Goal: Use online tool/utility: Use online tool/utility

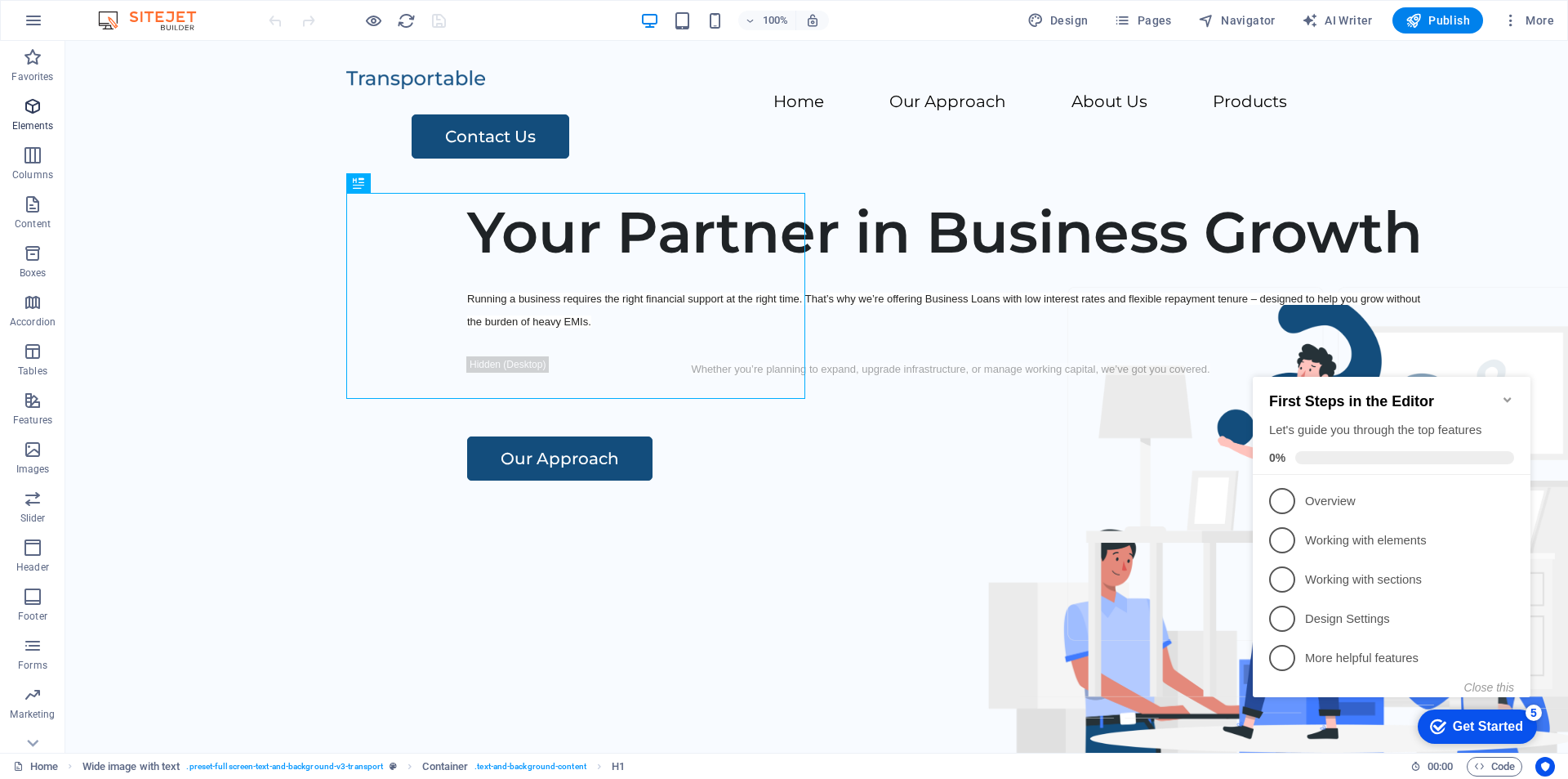
click at [38, 102] on icon "button" at bounding box center [32, 106] width 19 height 19
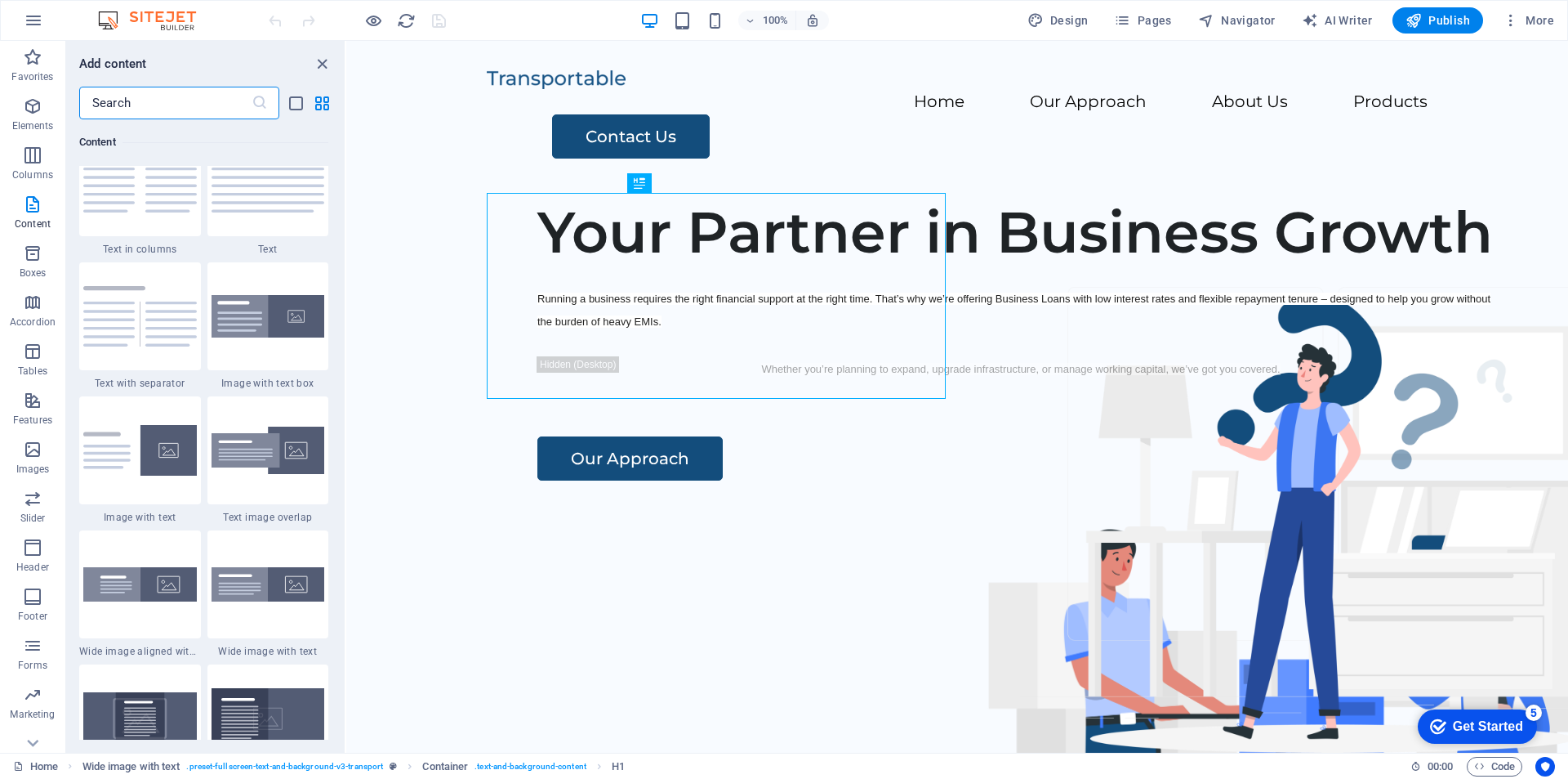
scroll to position [2871, 0]
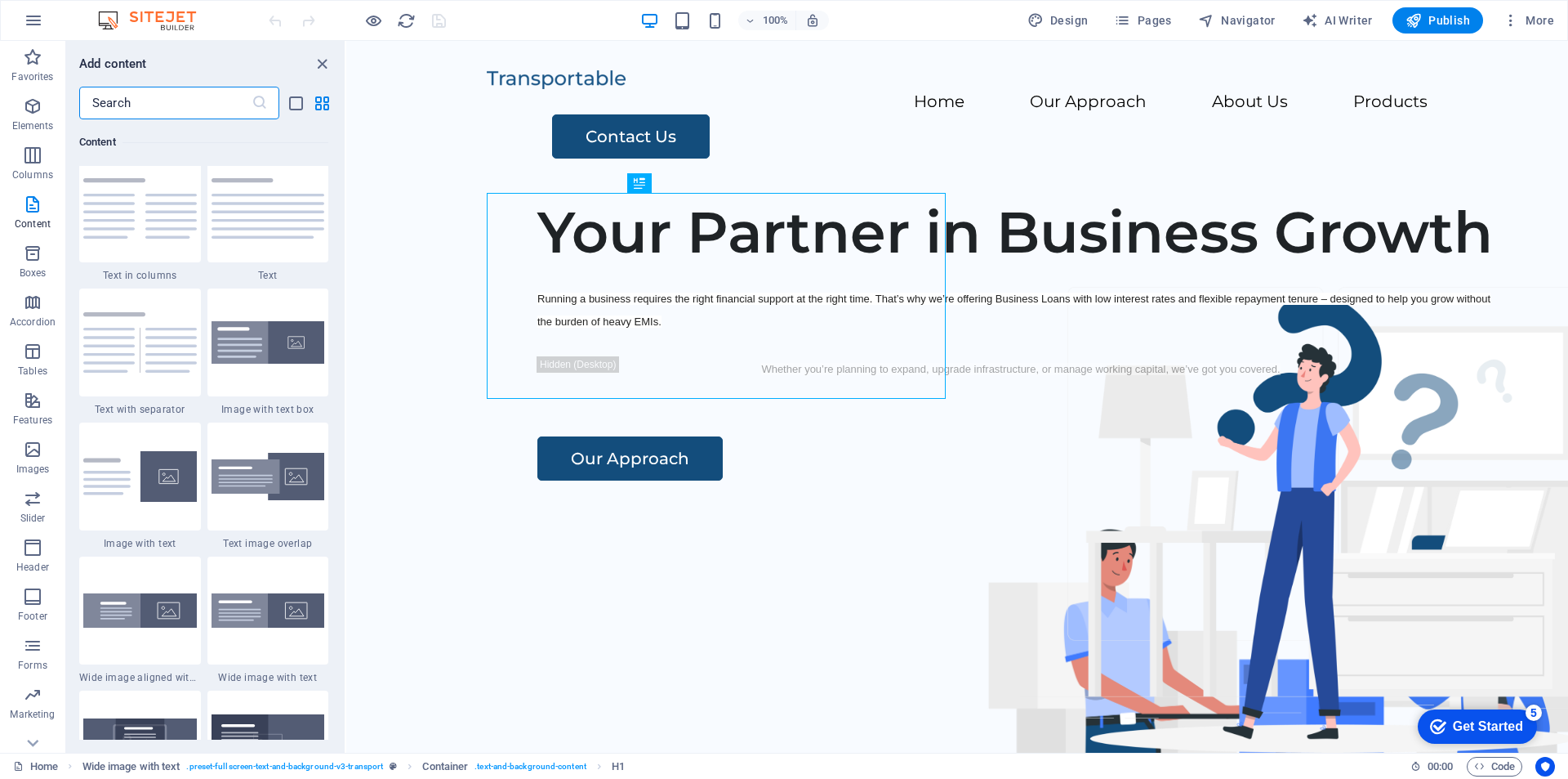
click at [154, 108] on input "text" at bounding box center [164, 102] width 172 height 33
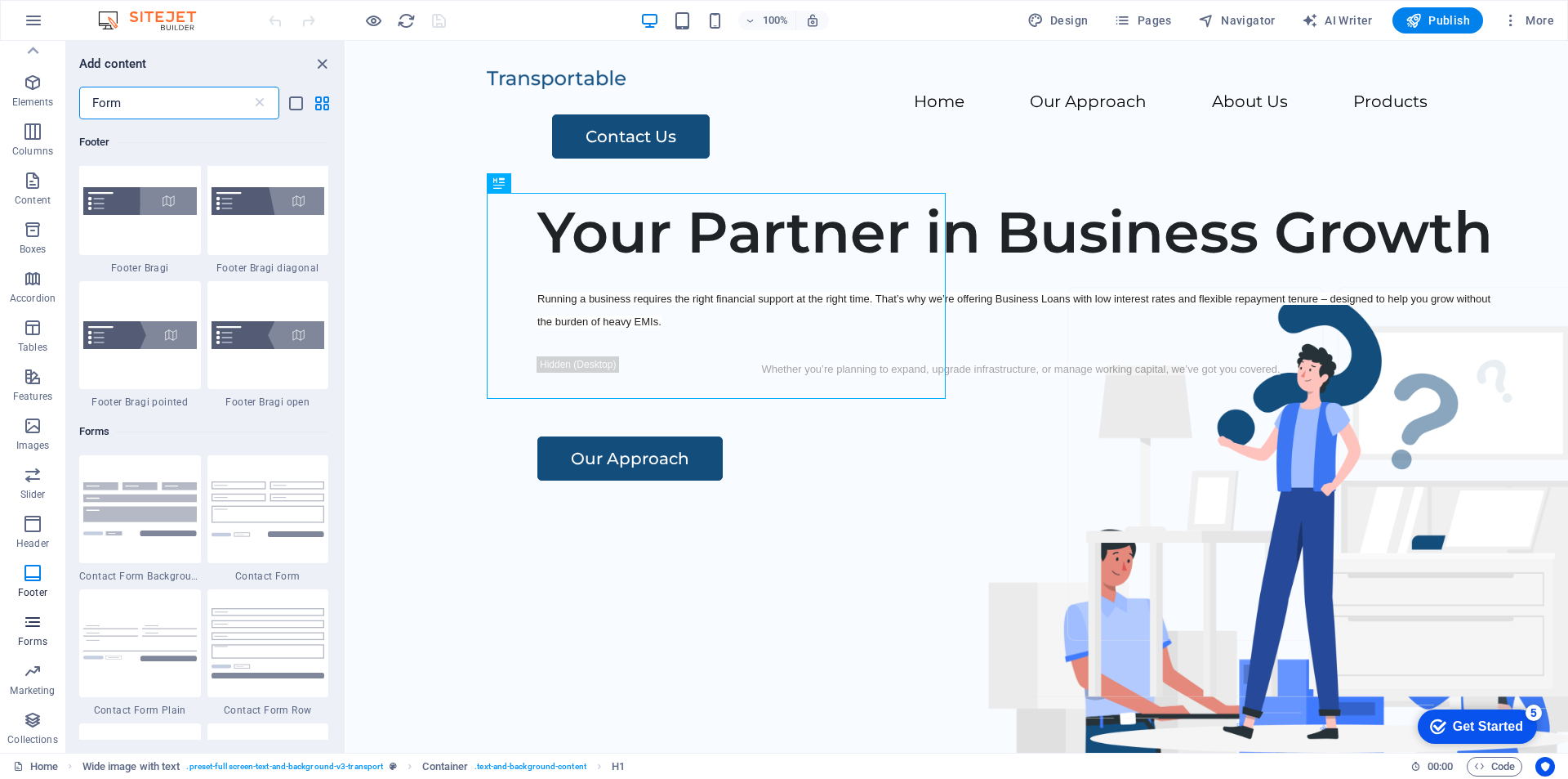
scroll to position [0, 0]
type input "Form"
click at [38, 658] on span "Forms" at bounding box center [33, 655] width 65 height 39
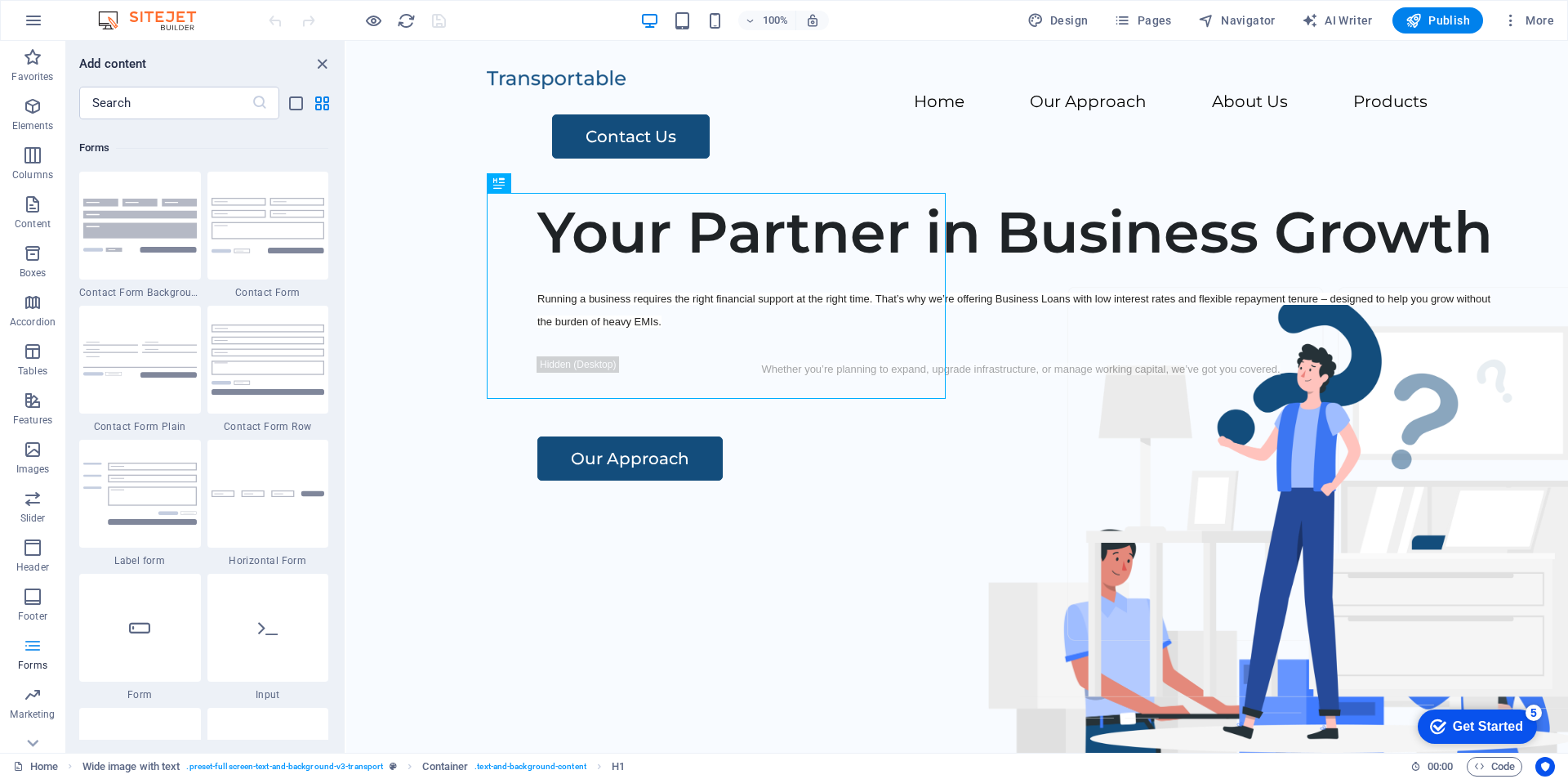
scroll to position [11932, 0]
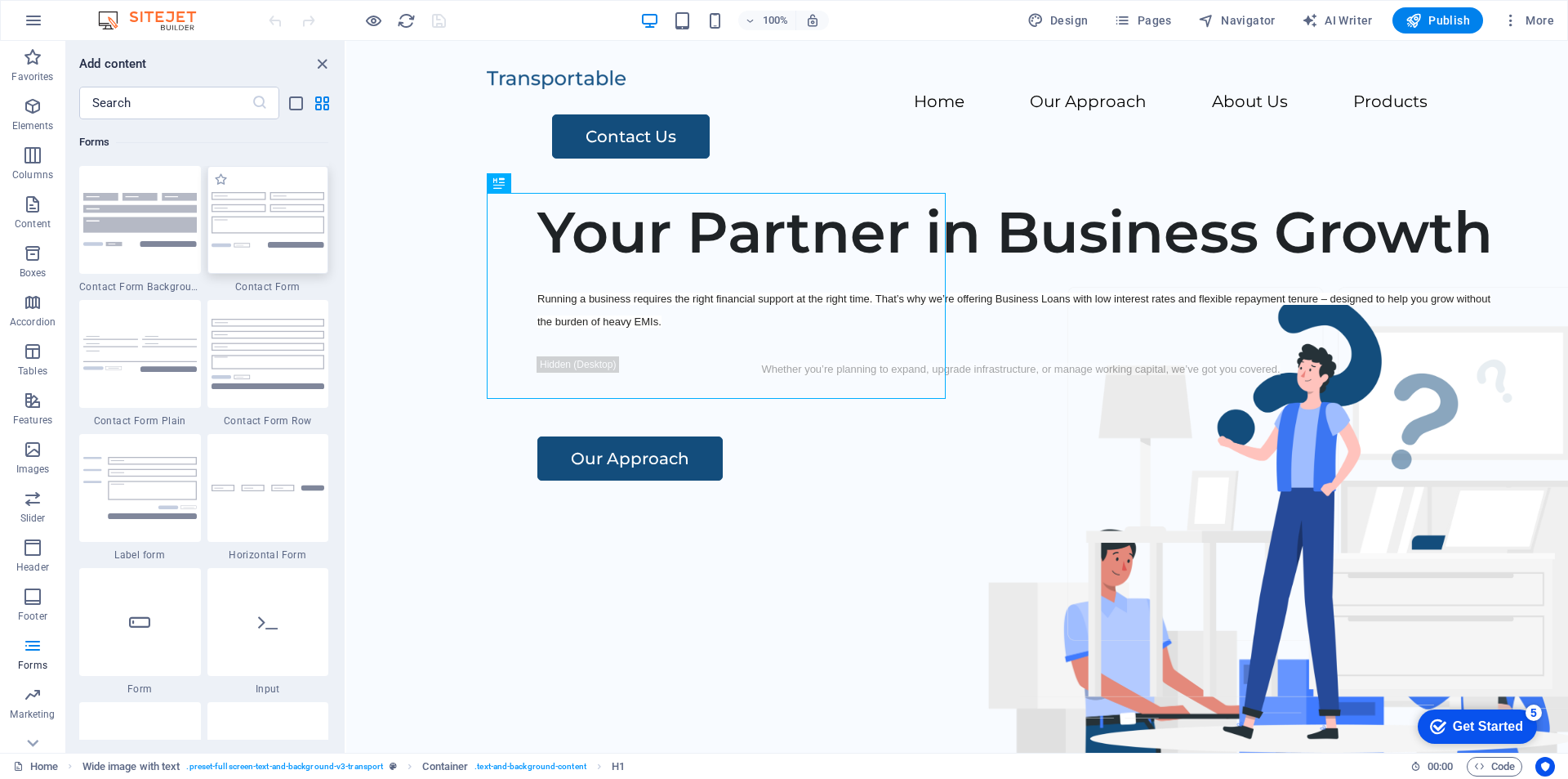
click at [256, 241] on div at bounding box center [268, 220] width 122 height 108
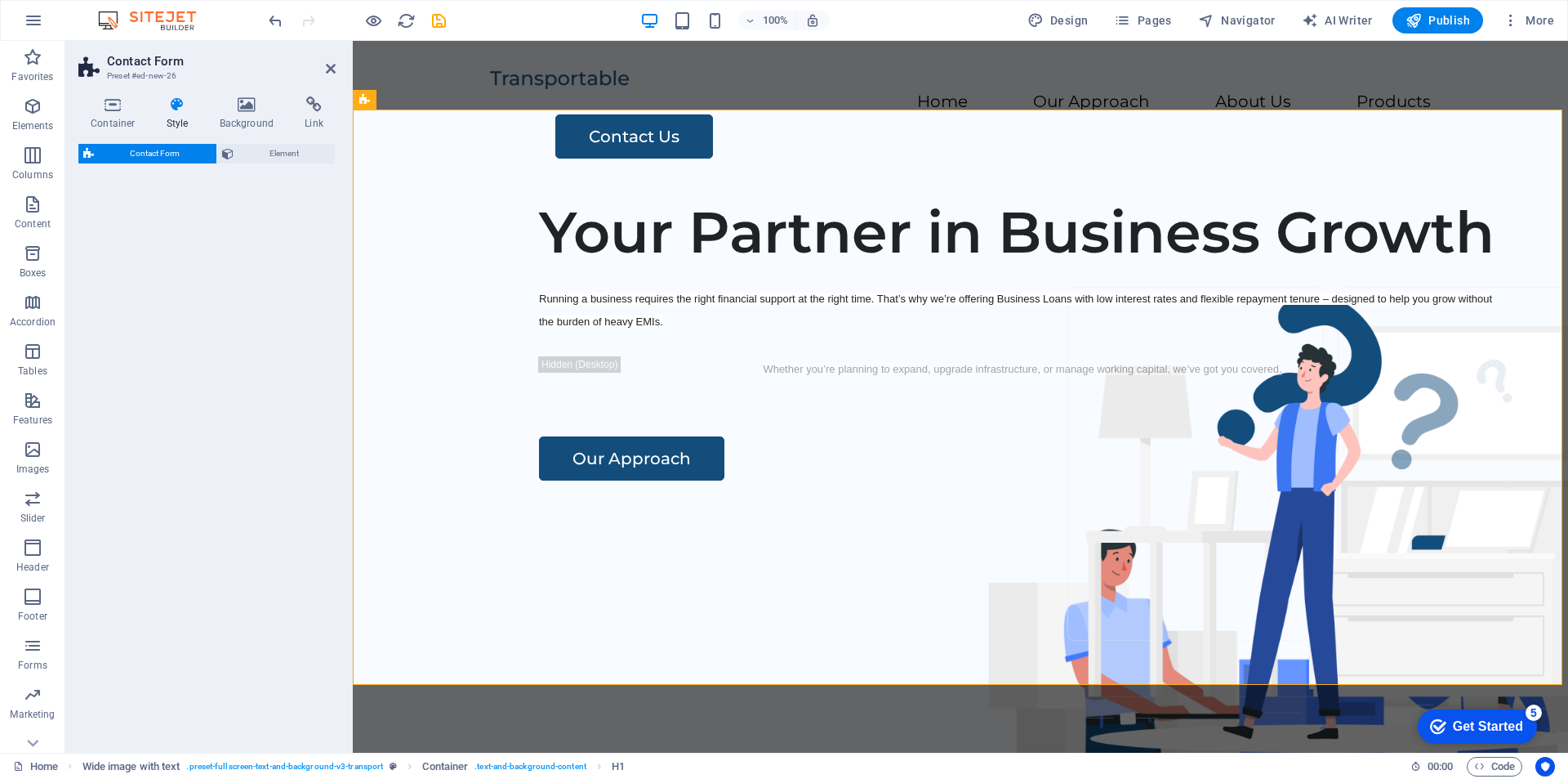
select select "rem"
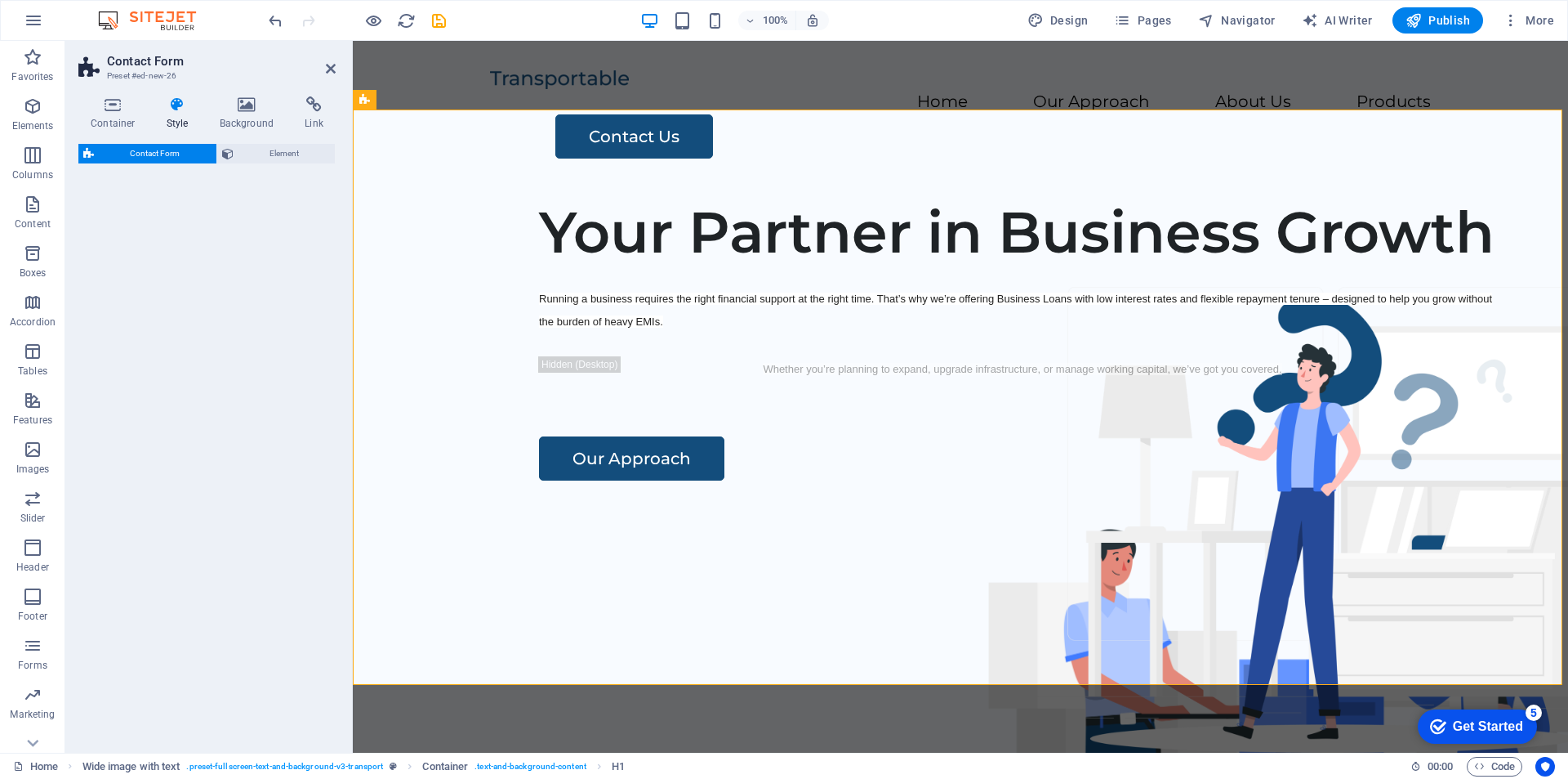
select select "px"
select select "preset-contact-form-v3-default"
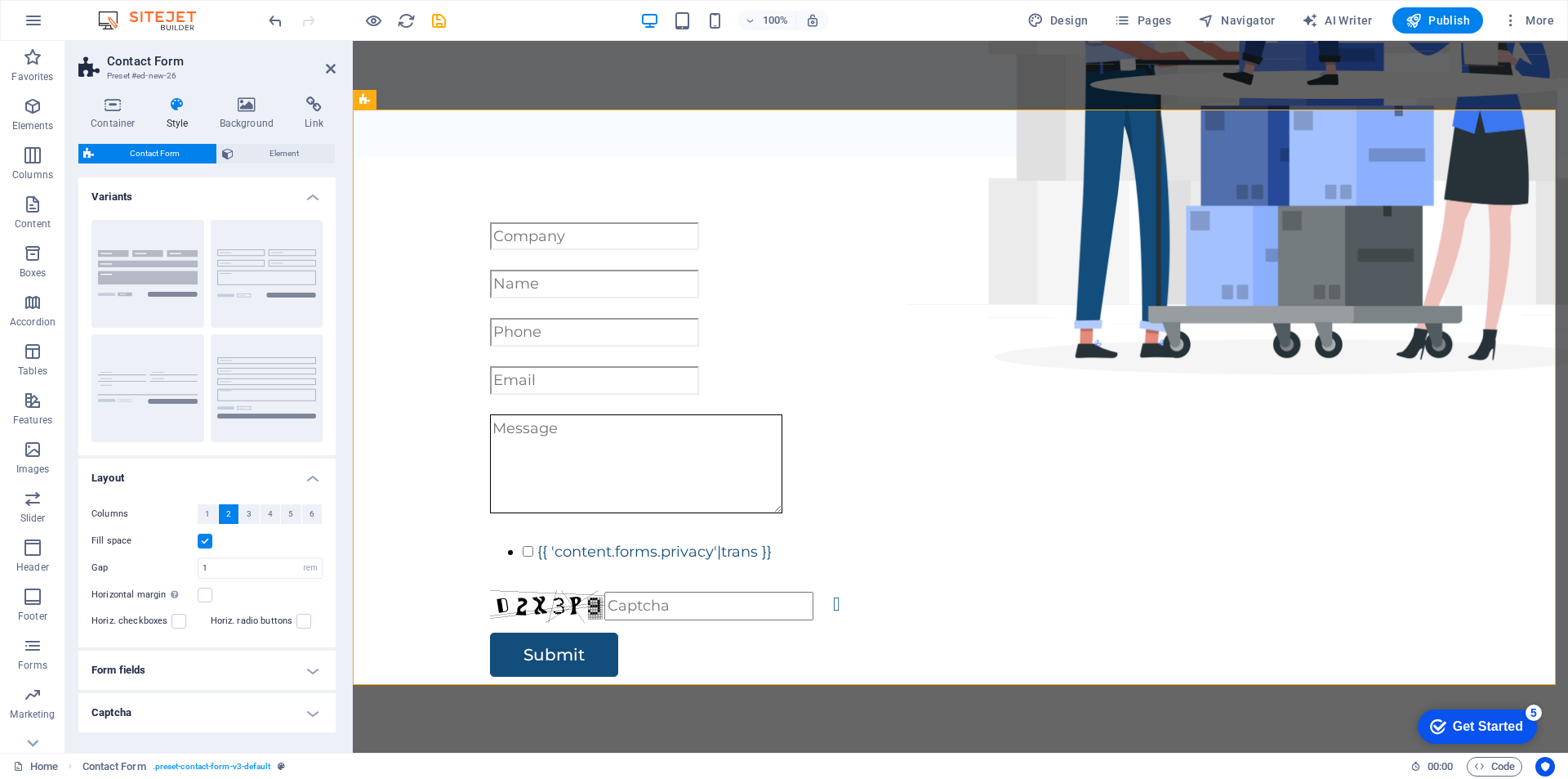
scroll to position [58, 0]
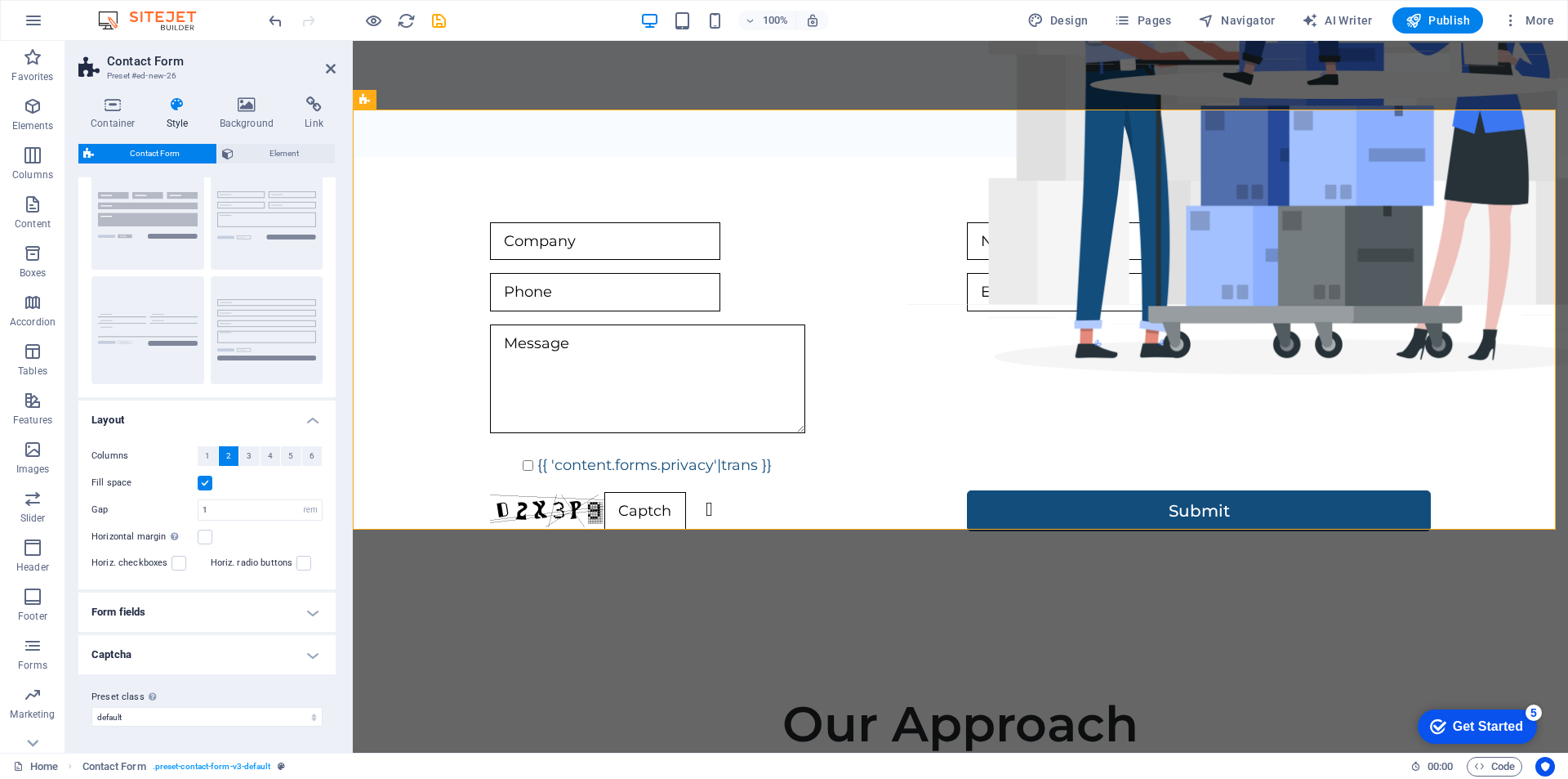
click at [233, 602] on h4 "Form fields" at bounding box center [206, 612] width 258 height 39
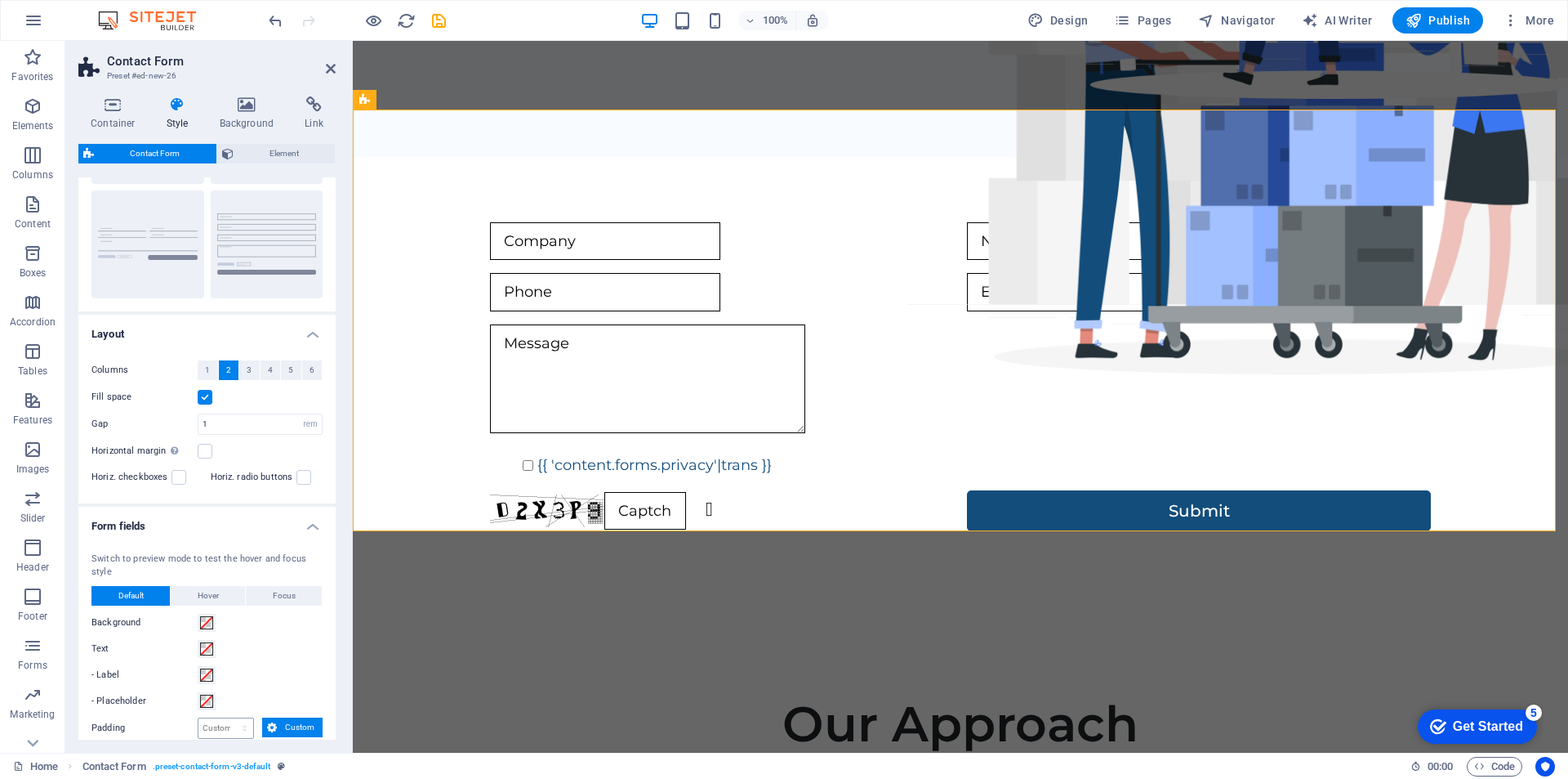
scroll to position [55, 0]
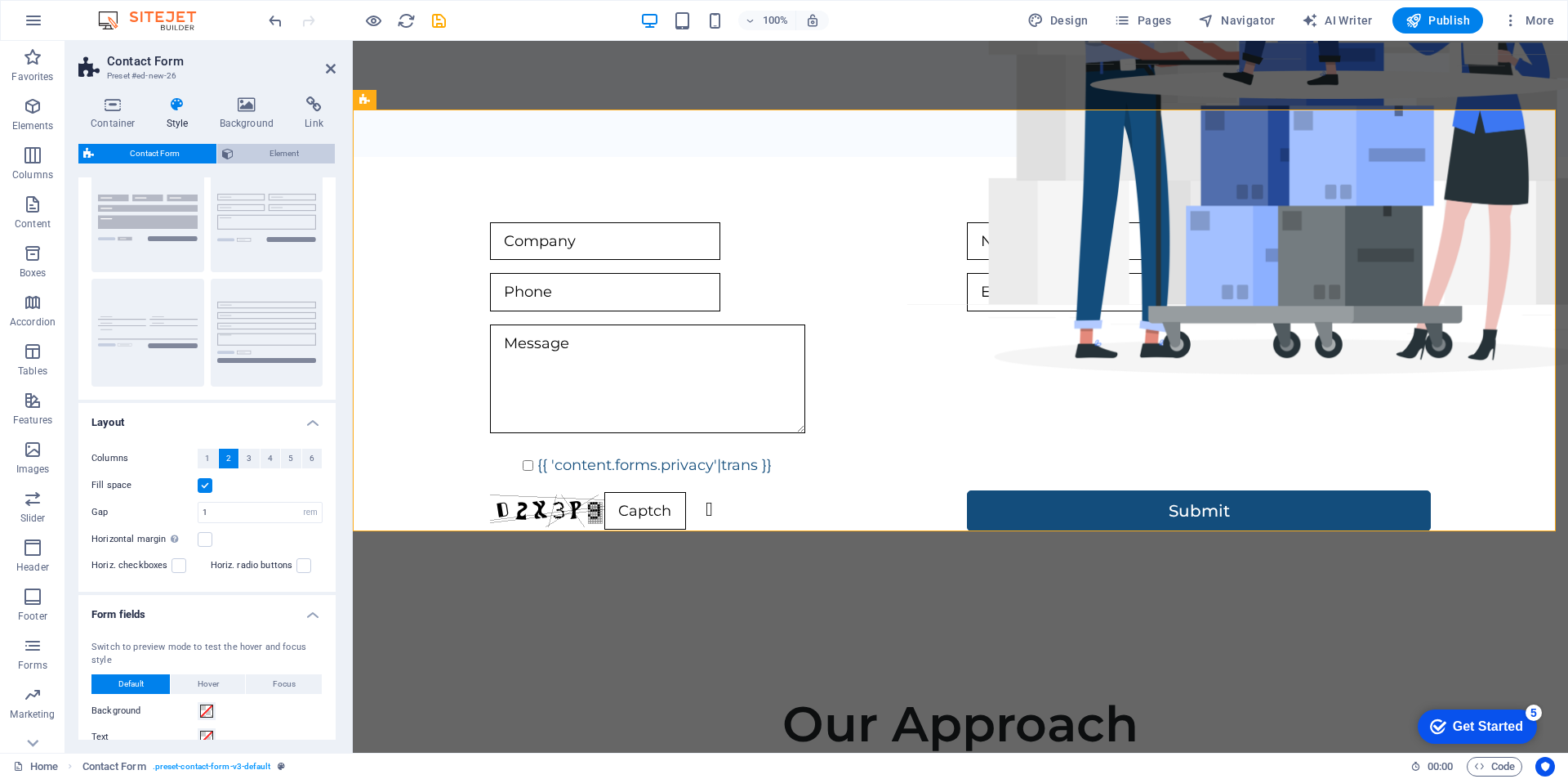
click at [263, 154] on span "Element" at bounding box center [284, 153] width 92 height 19
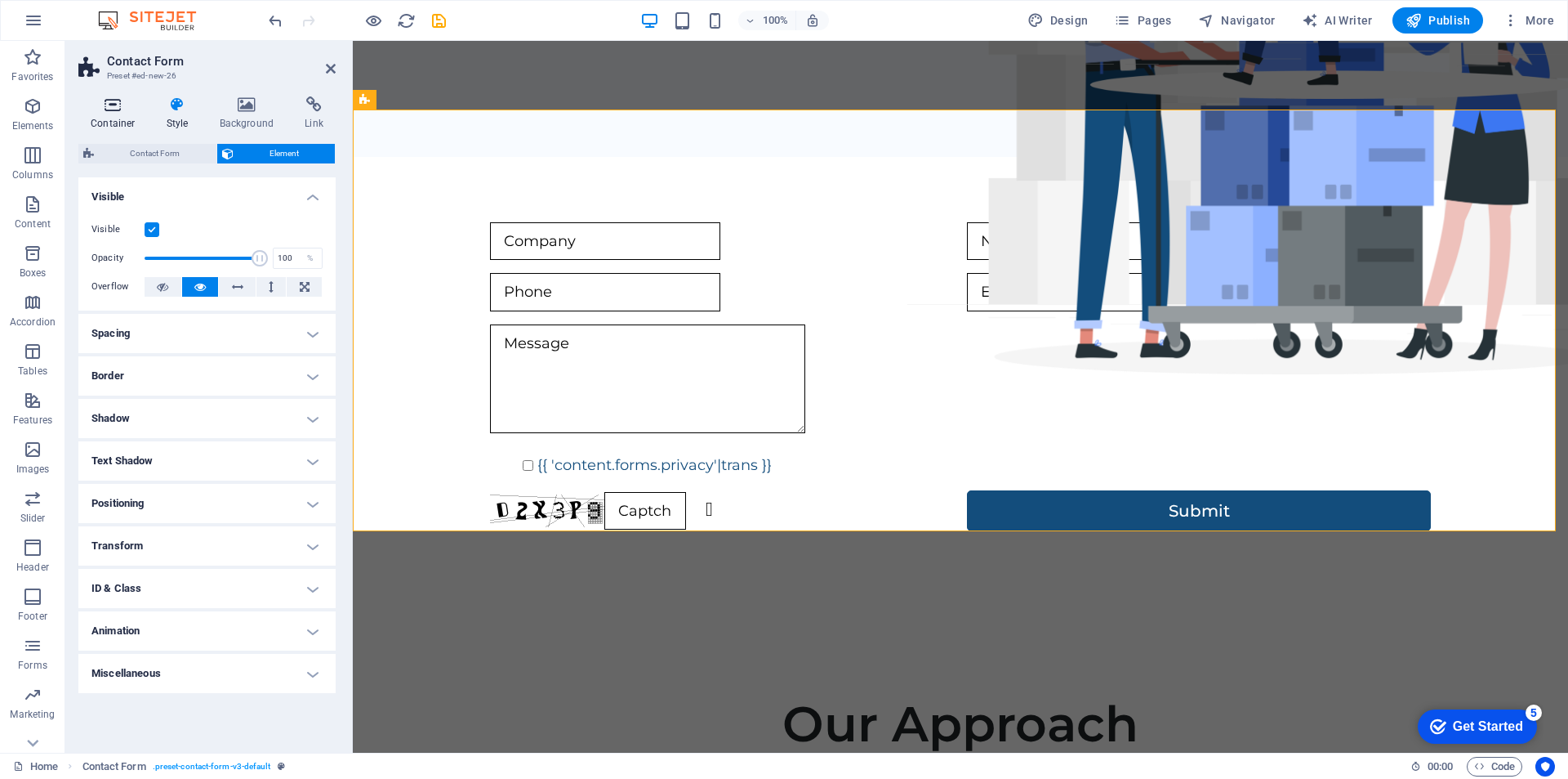
click at [99, 121] on h4 "Container" at bounding box center [116, 113] width 76 height 34
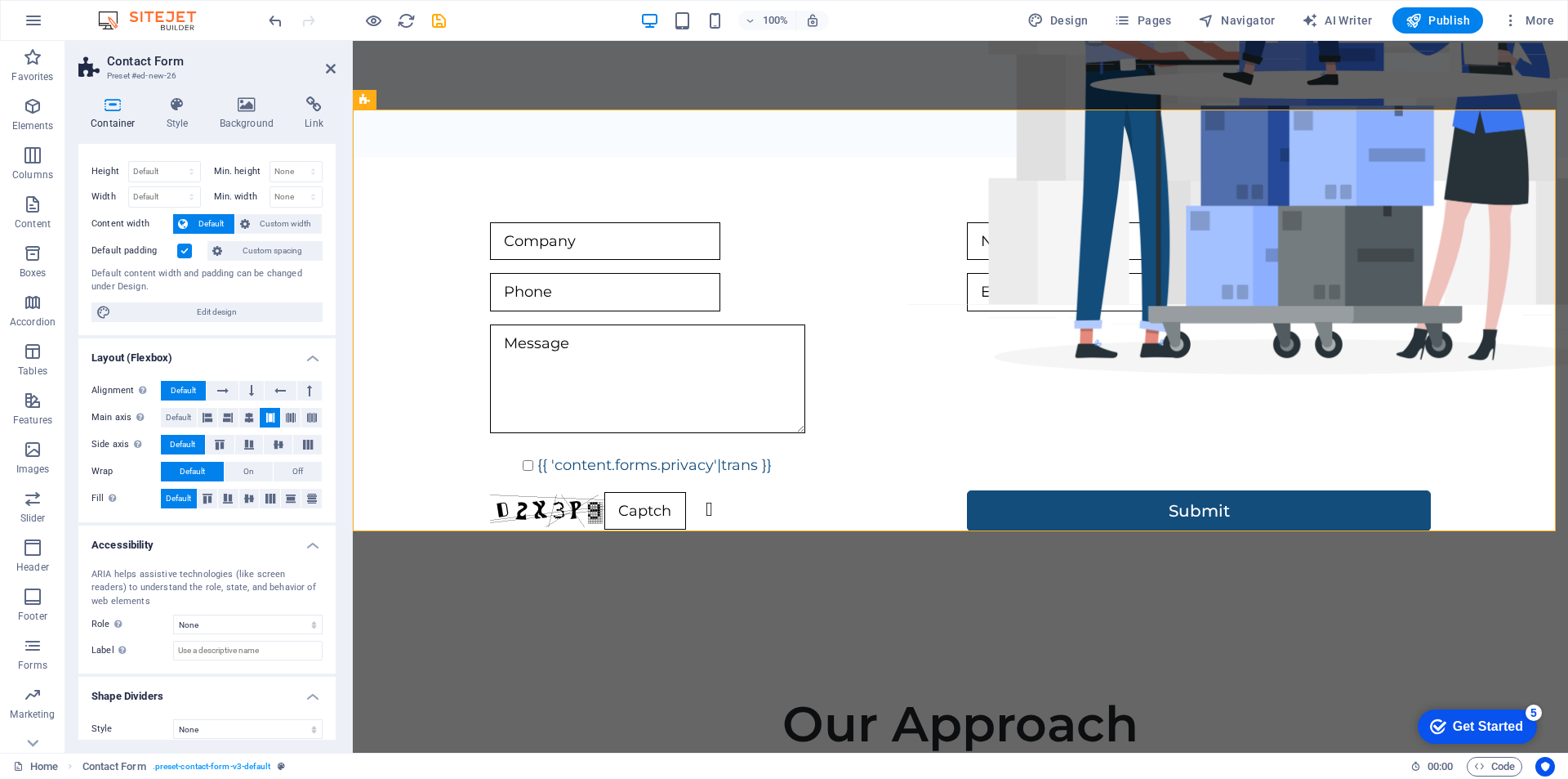
scroll to position [38, 0]
